Goal: Task Accomplishment & Management: Manage account settings

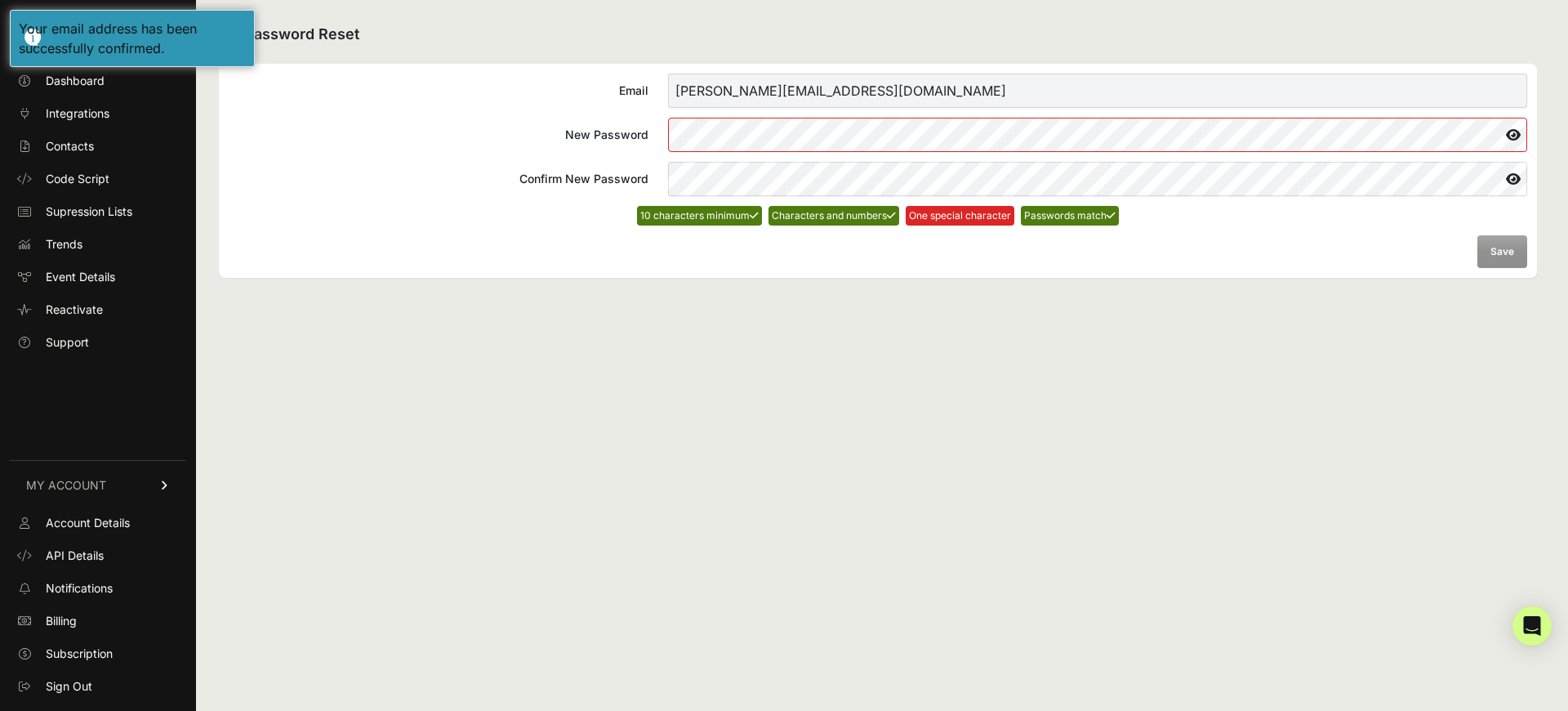
click at [849, 393] on div "Password Reset Email [PERSON_NAME][EMAIL_ADDRESS][DOMAIN_NAME] New Password Con…" at bounding box center [878, 355] width 1364 height 711
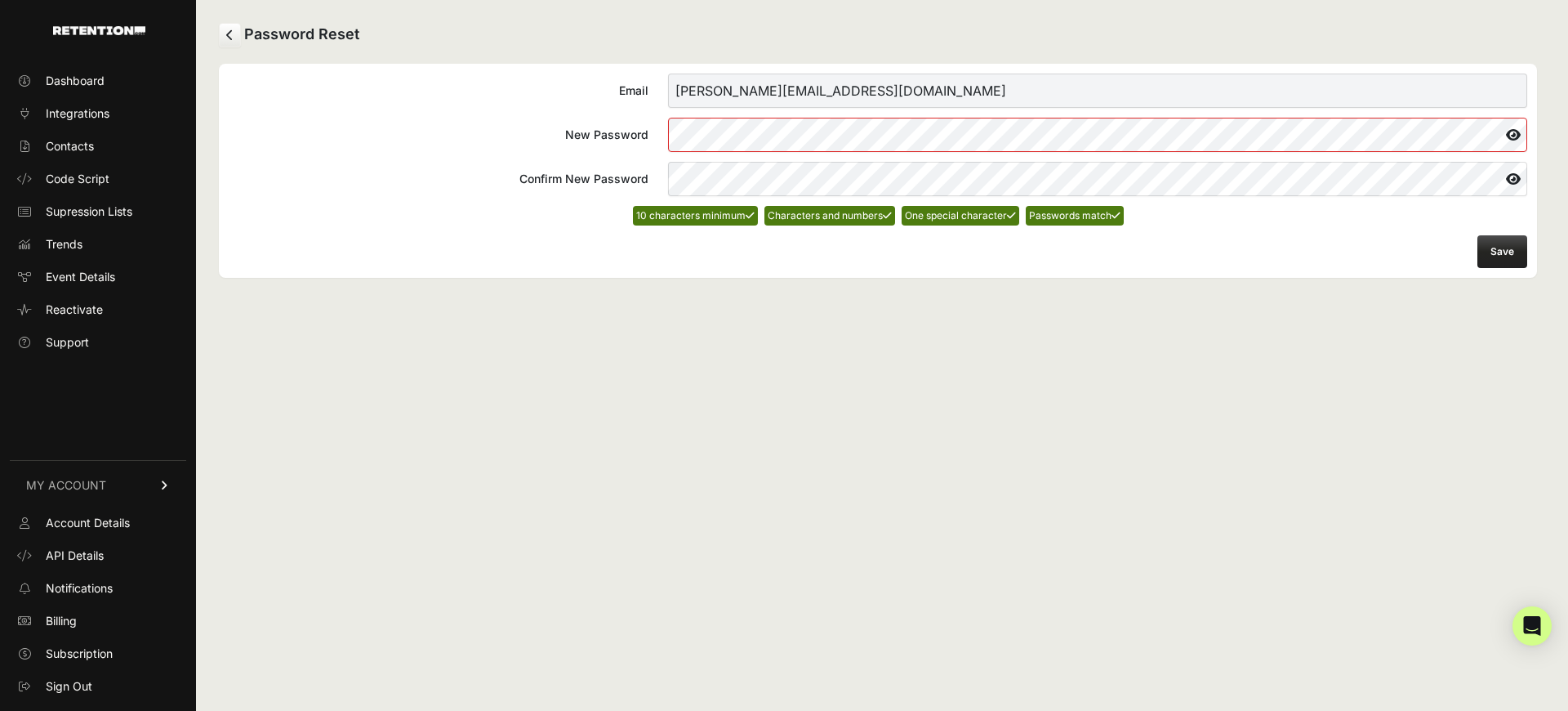
click at [910, 425] on div "Password Reset Email [PERSON_NAME][EMAIL_ADDRESS][DOMAIN_NAME] New Password Con…" at bounding box center [878, 355] width 1364 height 711
click at [1484, 251] on button "Save" at bounding box center [1502, 252] width 49 height 32
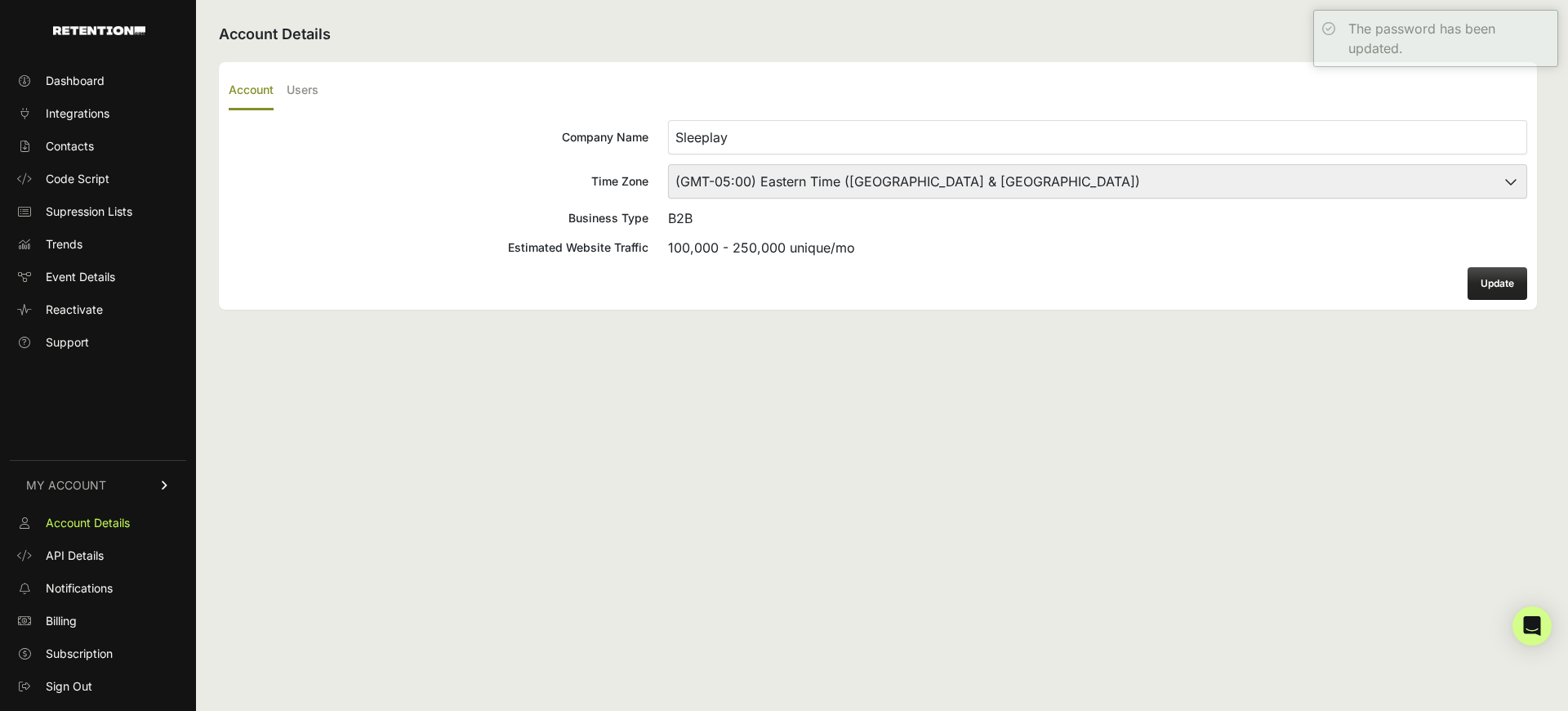
click at [1259, 272] on form "Company Name Sleeplay Time Zone (GMT-10:00) America/Adak (GMT-10:00) Hawaii (GM…" at bounding box center [878, 210] width 1298 height 180
click at [108, 73] on link "Dashboard" at bounding box center [97, 80] width 177 height 26
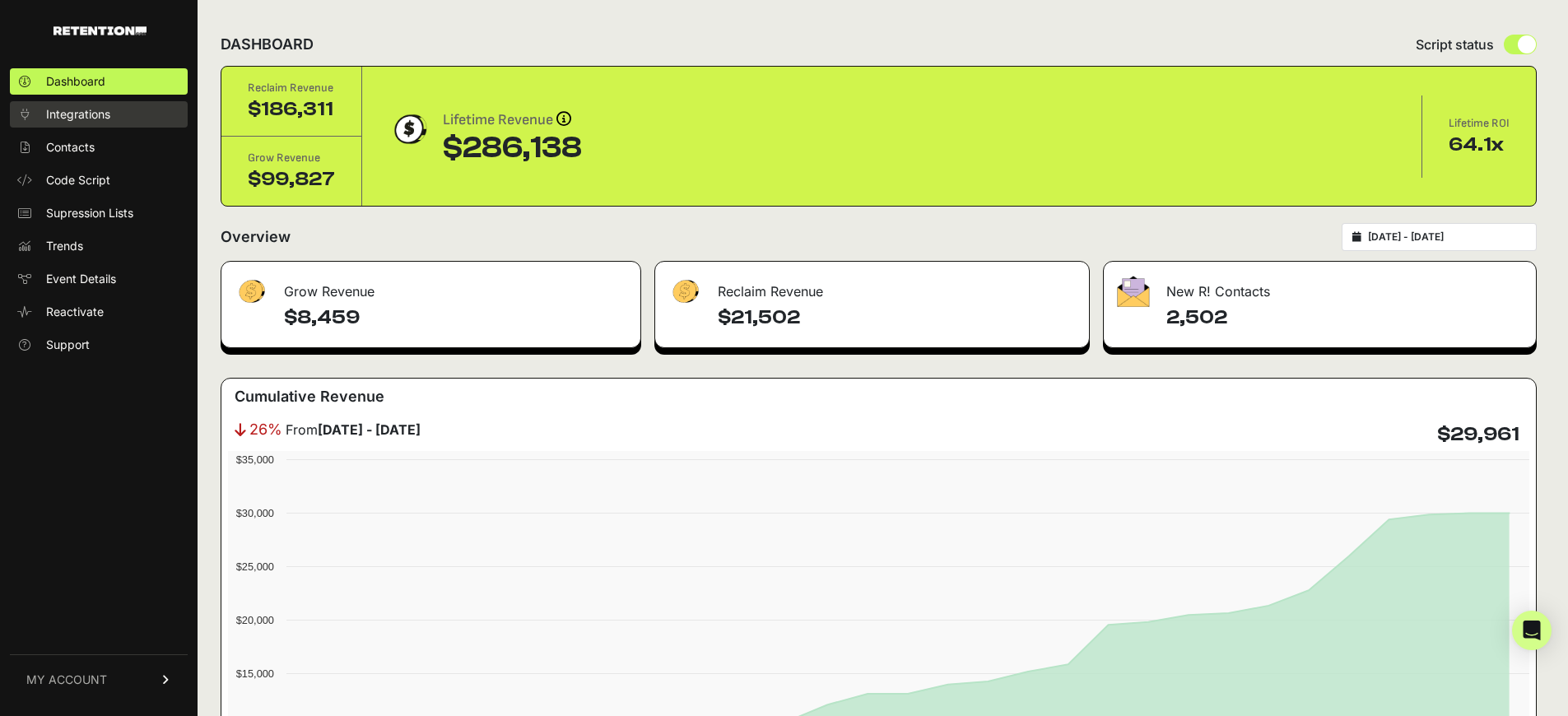
click at [88, 114] on span "Integrations" at bounding box center [78, 114] width 64 height 16
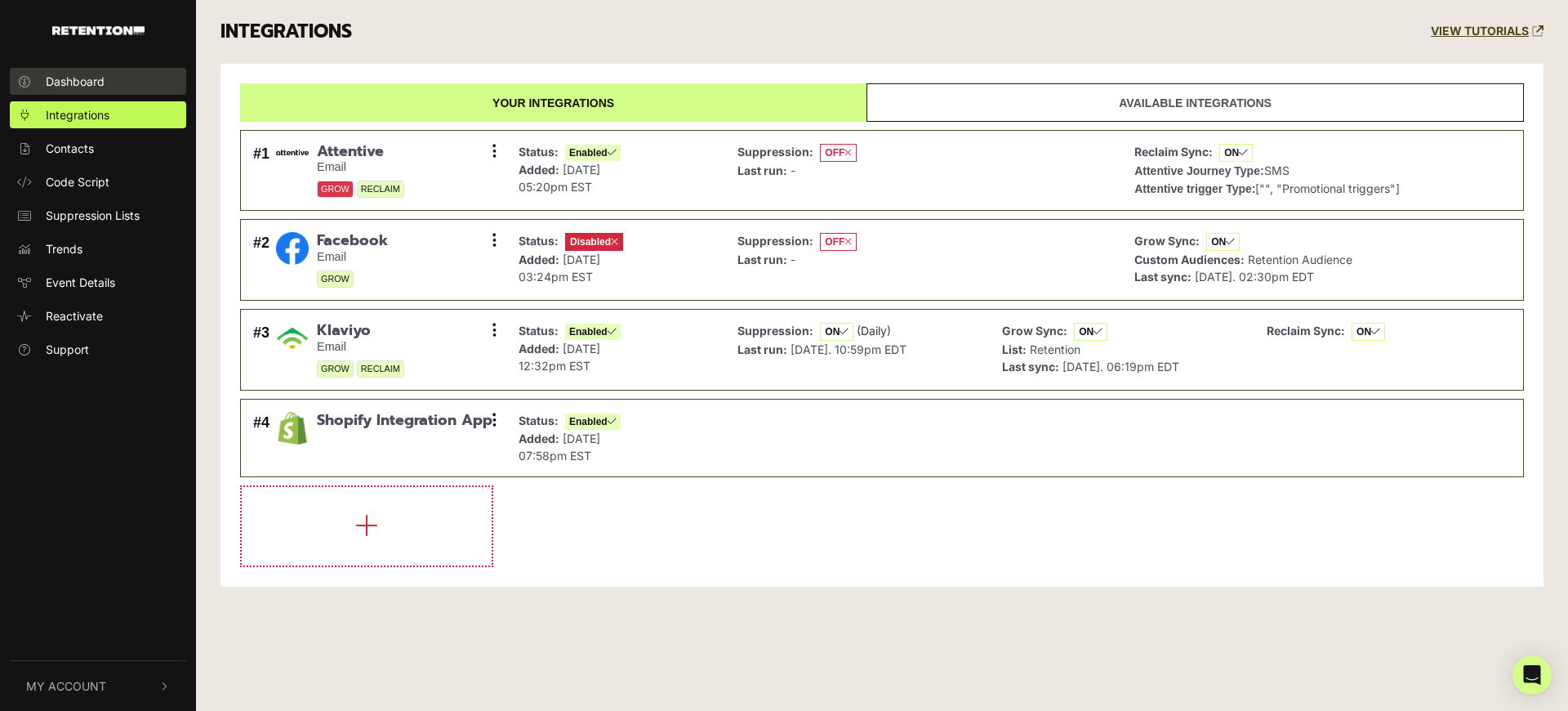
click at [97, 76] on span "Dashboard" at bounding box center [75, 81] width 59 height 17
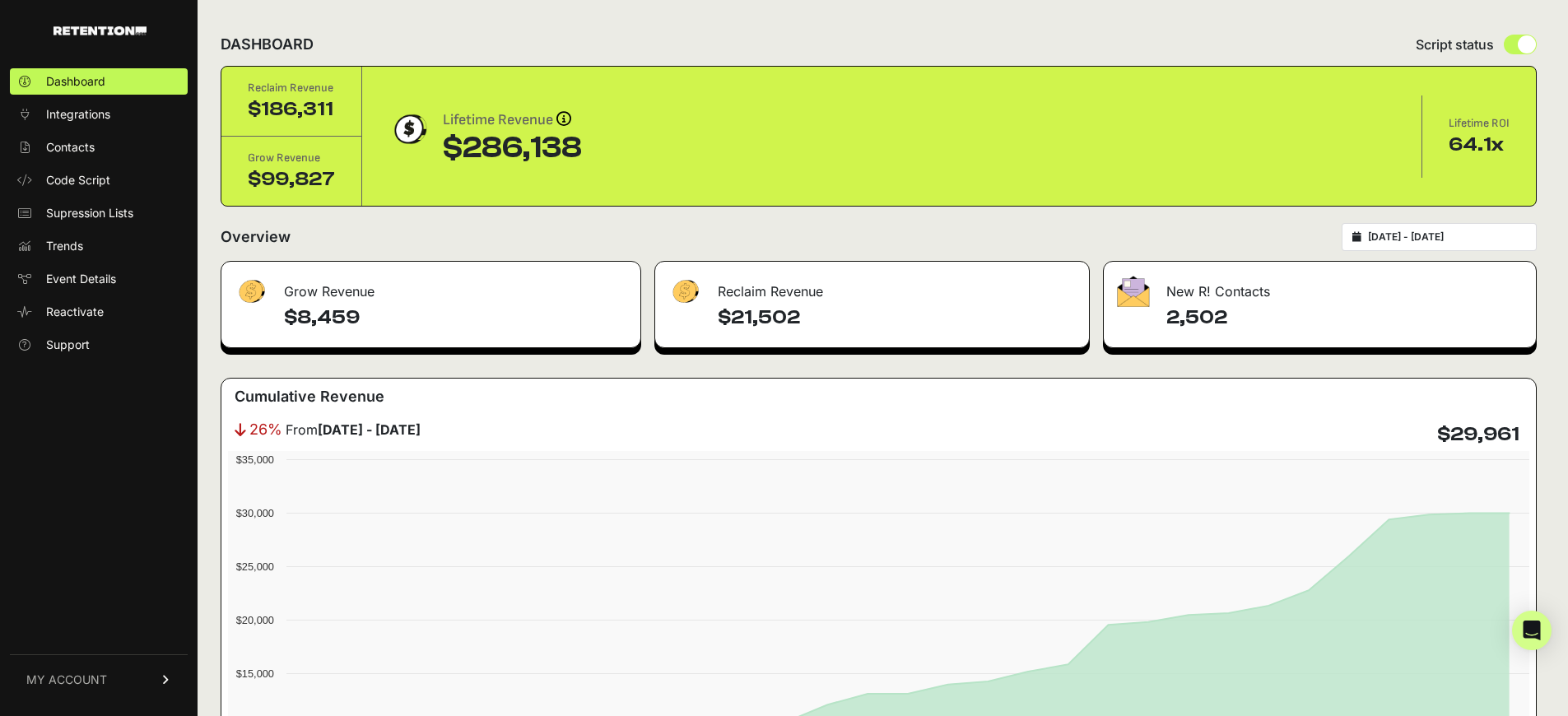
click at [1065, 229] on div "Overview [DATE] - [DATE]" at bounding box center [879, 236] width 1316 height 28
